Goal: Information Seeking & Learning: Check status

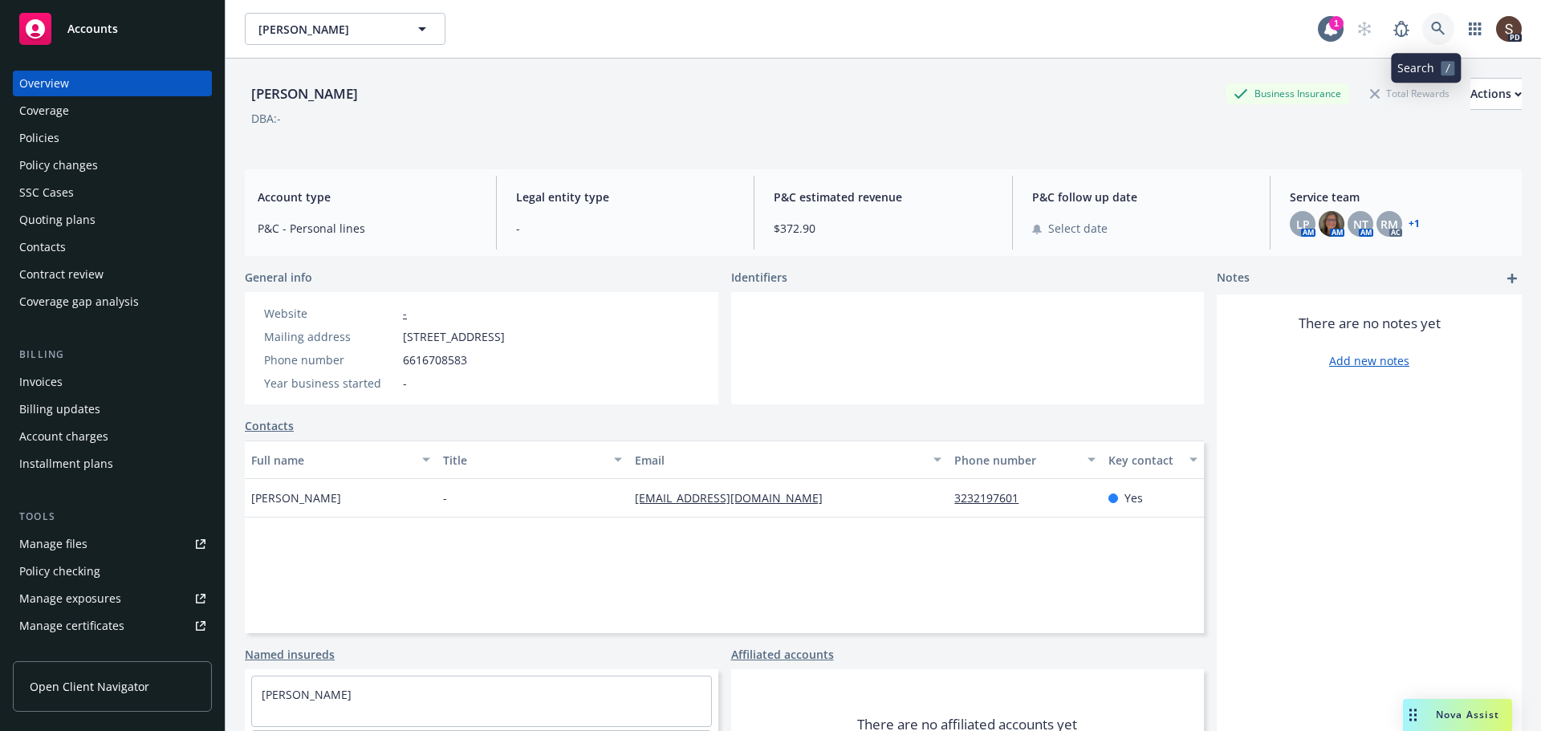
click at [1431, 30] on icon at bounding box center [1438, 29] width 14 height 14
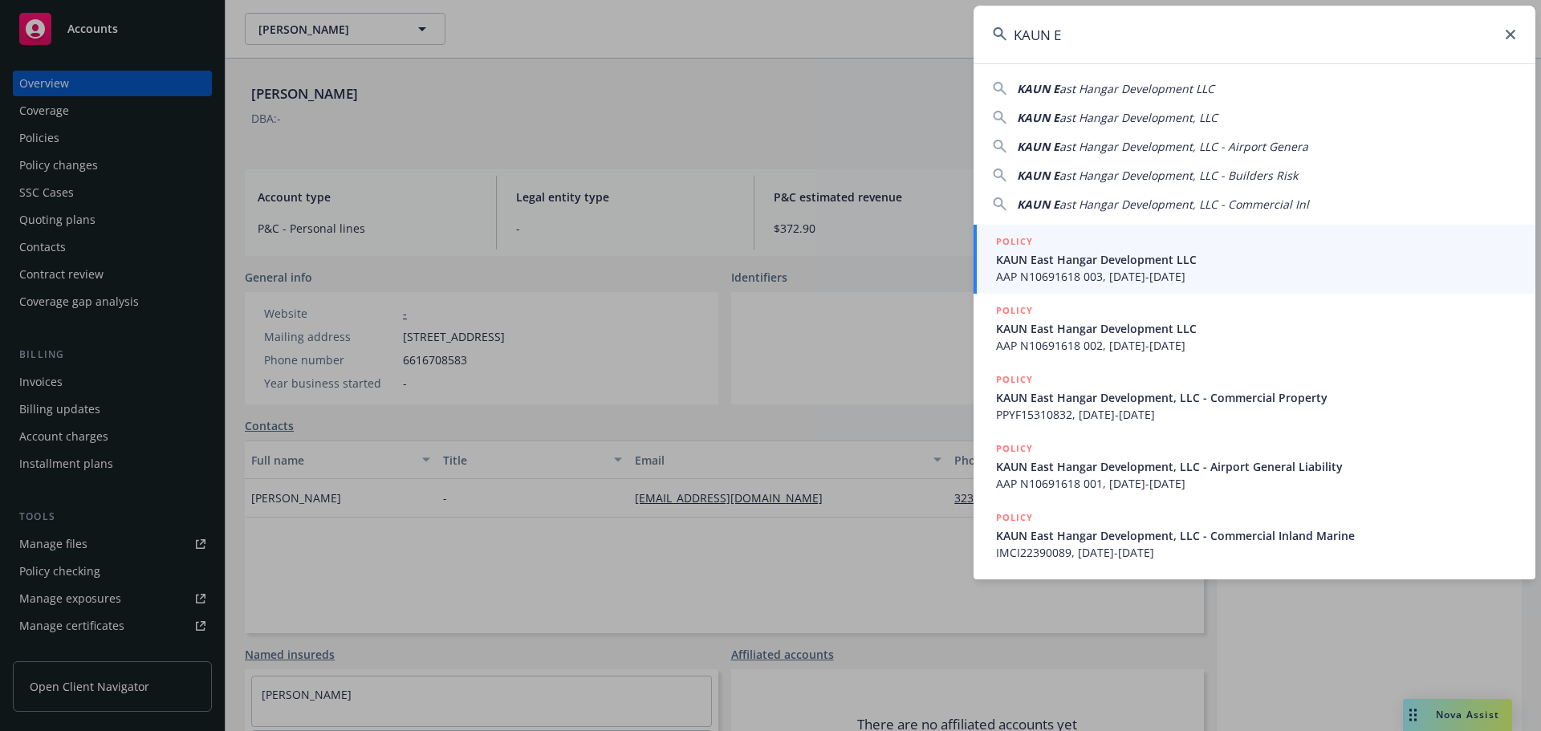
type input "KAUN E"
click at [1169, 274] on span "AAP N10691618 003, [DATE]-[DATE]" at bounding box center [1256, 276] width 520 height 17
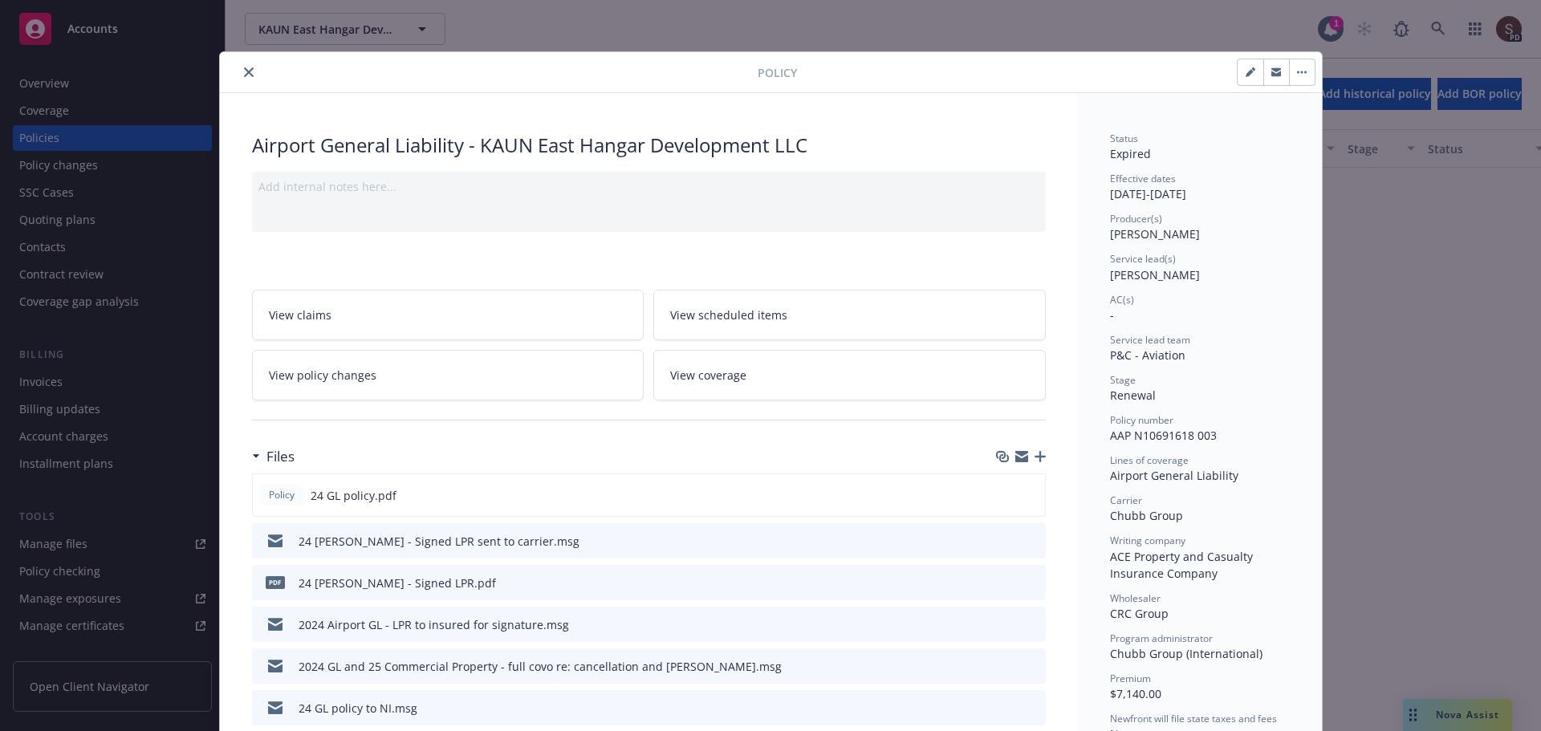
click at [244, 69] on icon "close" at bounding box center [249, 72] width 10 height 10
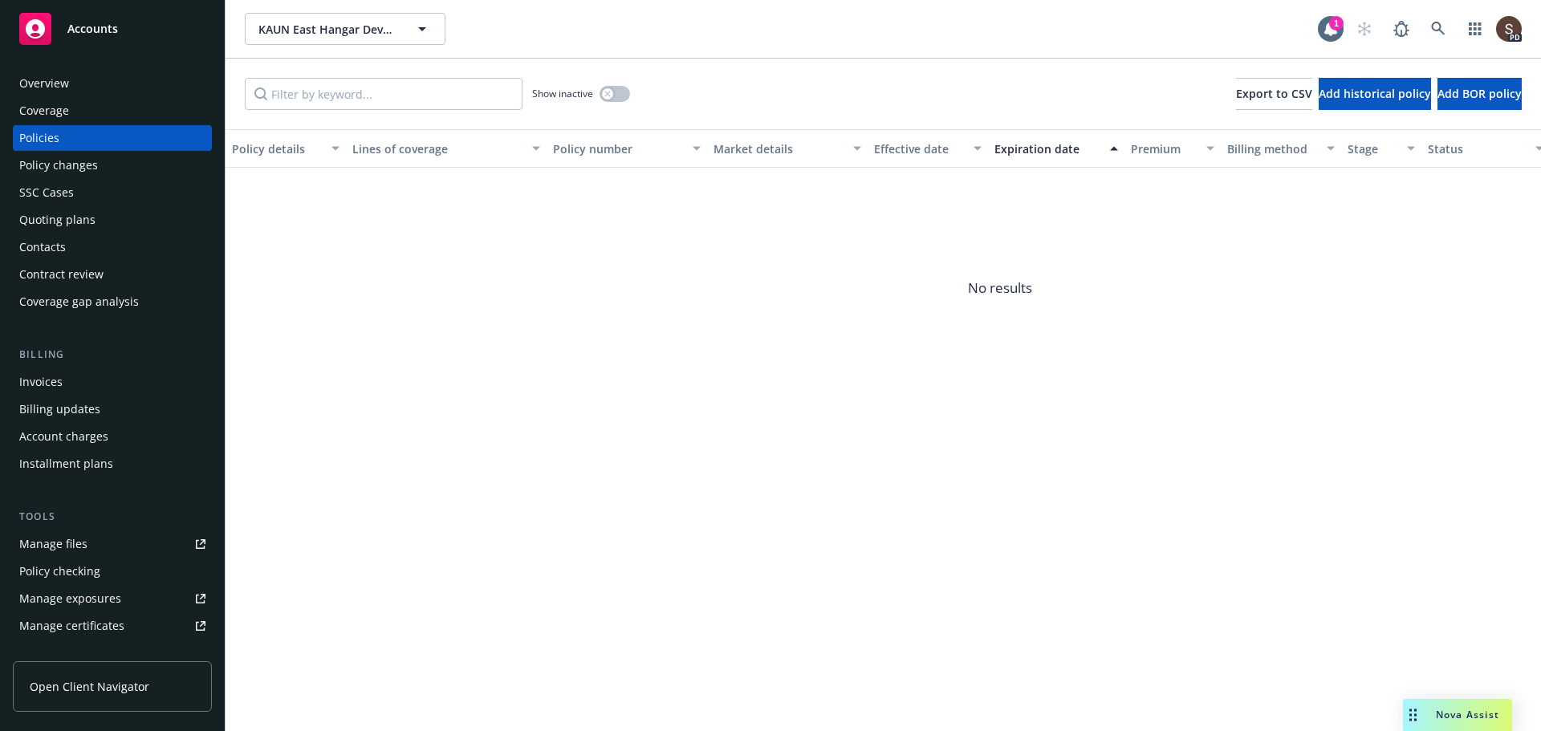
click at [58, 377] on div "Invoices" at bounding box center [40, 382] width 43 height 26
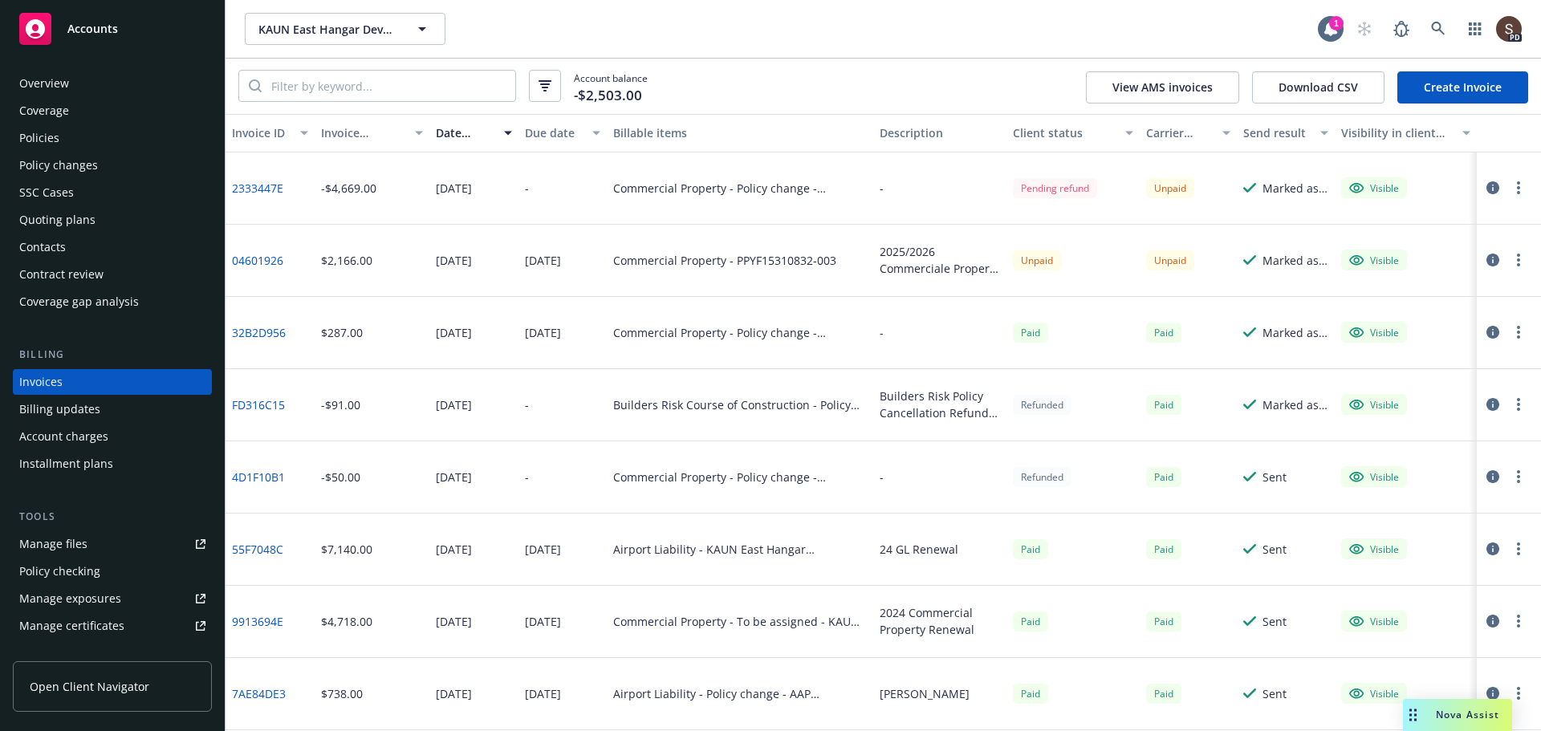
click at [36, 136] on div "Policies" at bounding box center [39, 138] width 40 height 26
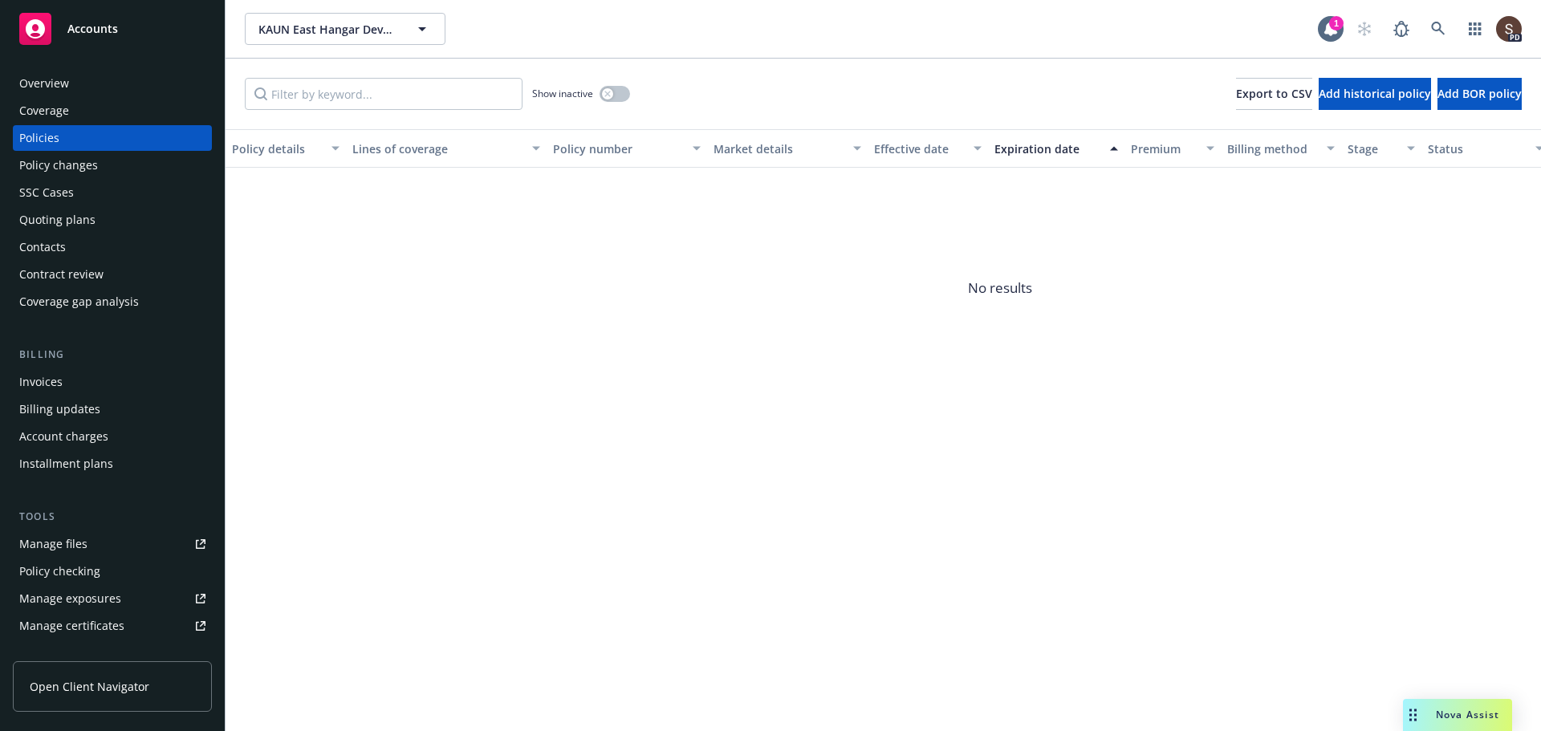
click at [51, 166] on div "Policy changes" at bounding box center [58, 165] width 79 height 26
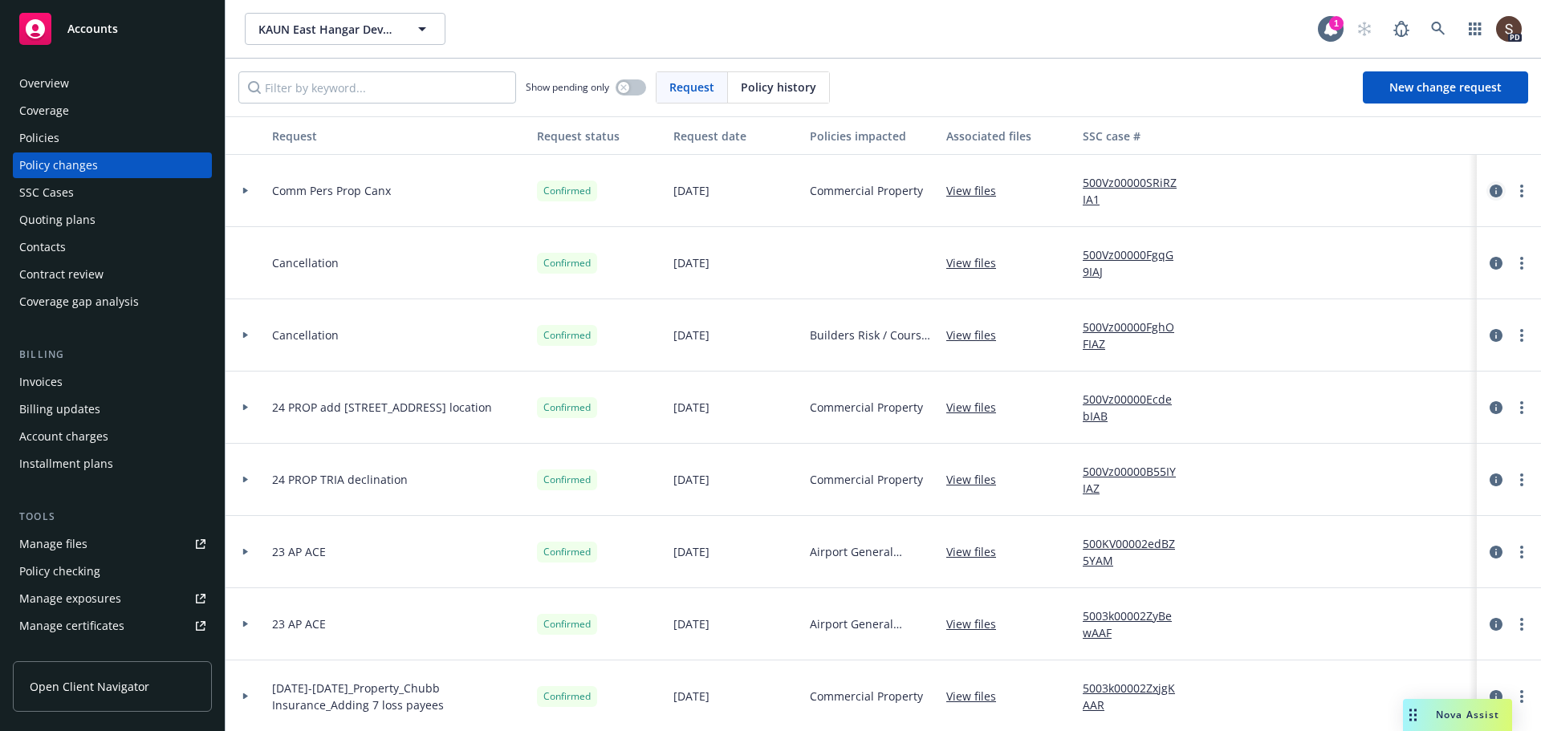
click at [1489, 193] on icon "circleInformation" at bounding box center [1495, 191] width 13 height 13
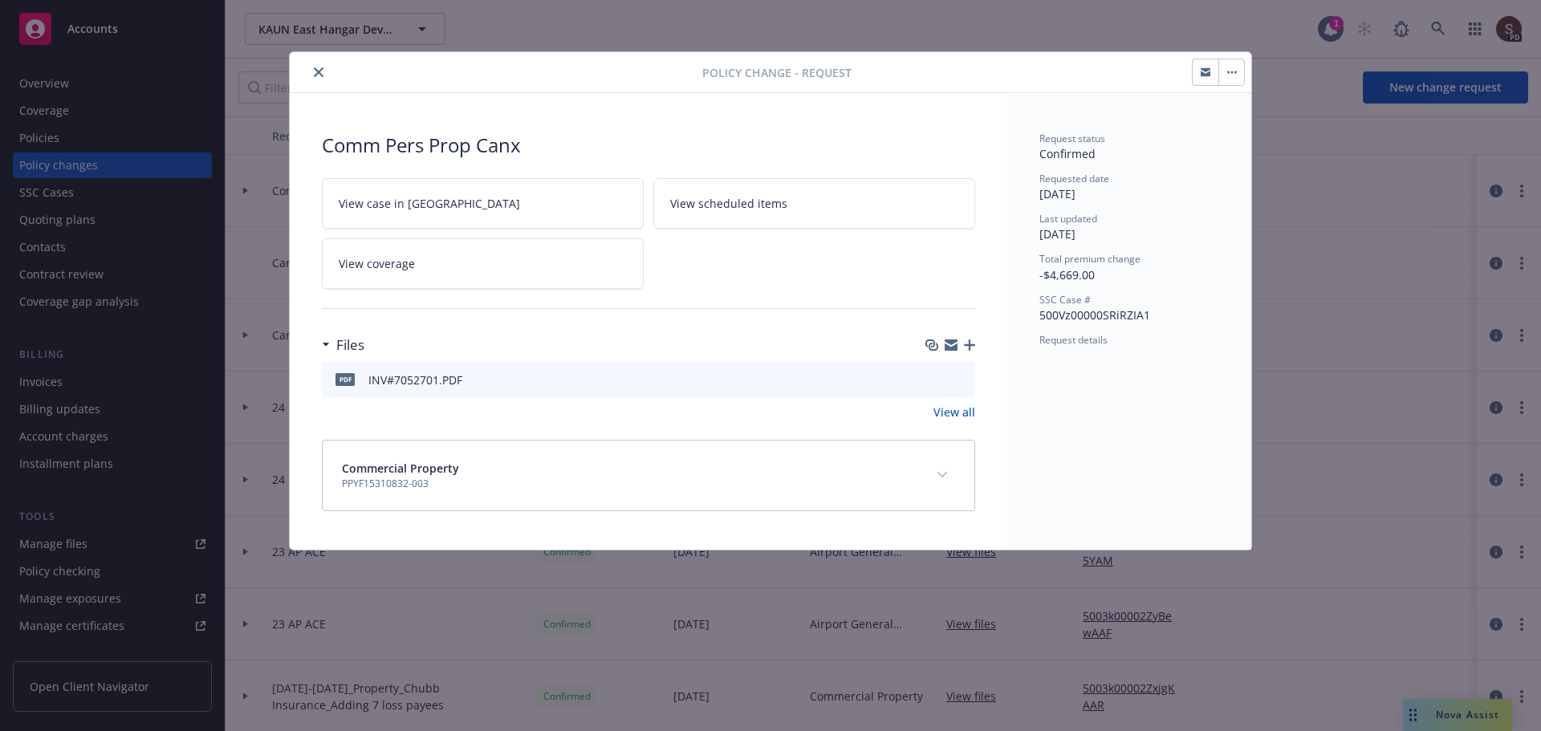
click at [317, 71] on icon "close" at bounding box center [319, 72] width 10 height 10
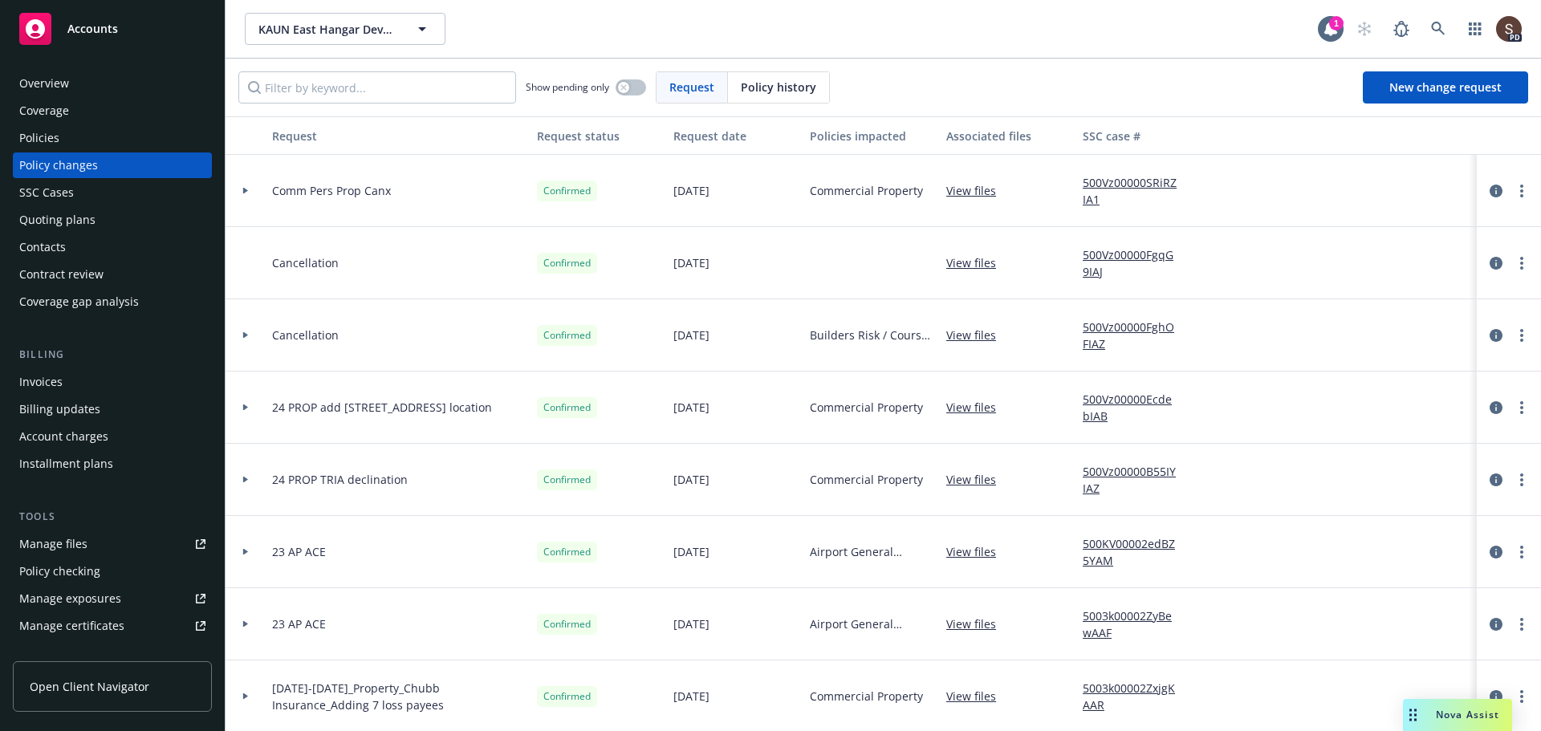
click at [14, 376] on link "Invoices" at bounding box center [112, 382] width 199 height 26
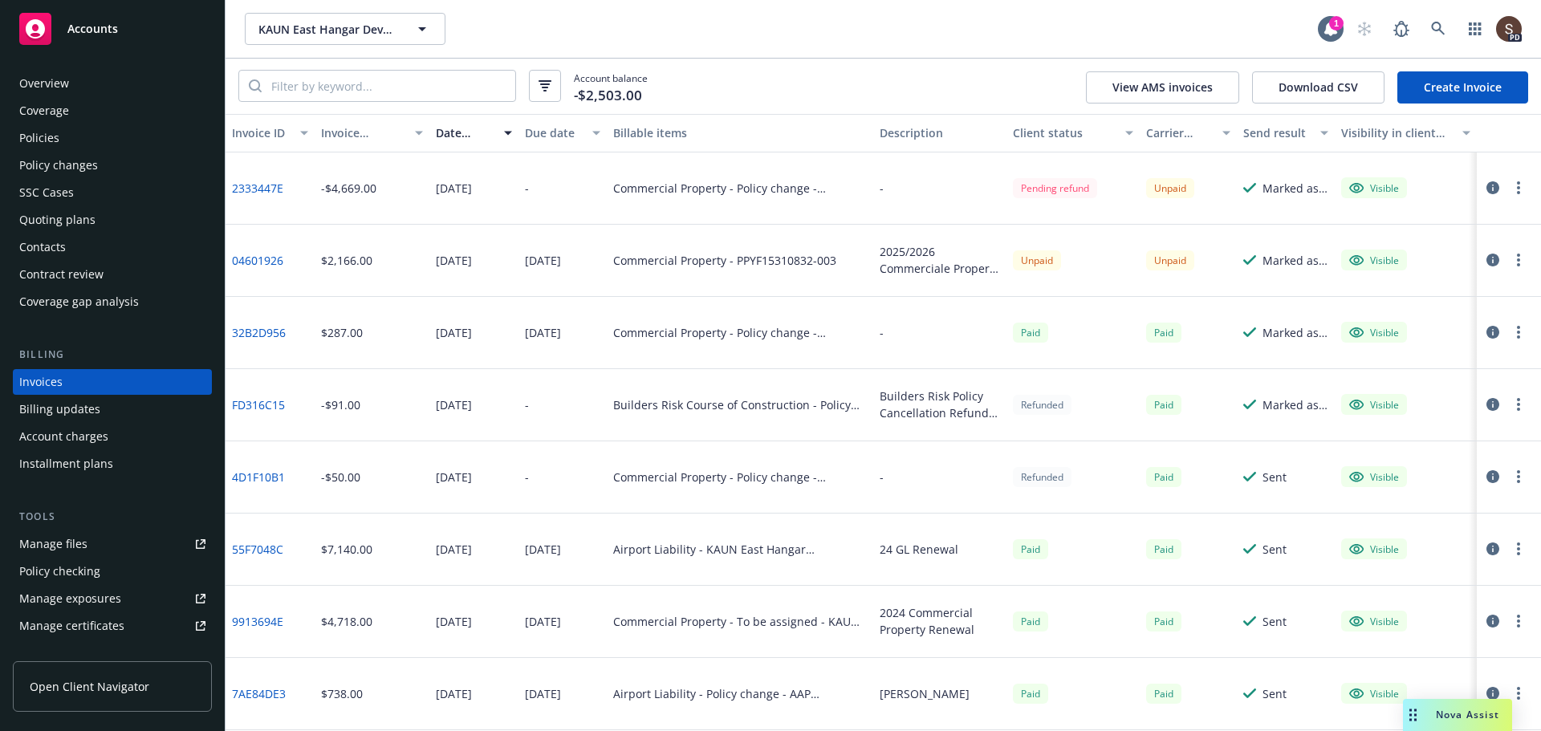
click at [351, 269] on div "$2,166.00" at bounding box center [373, 261] width 116 height 72
click at [1027, 262] on div "Unpaid" at bounding box center [1037, 260] width 48 height 20
click at [364, 266] on div "$2,166.00" at bounding box center [346, 260] width 51 height 17
click at [54, 538] on div "Manage files" at bounding box center [53, 544] width 68 height 26
